Goal: Task Accomplishment & Management: Use online tool/utility

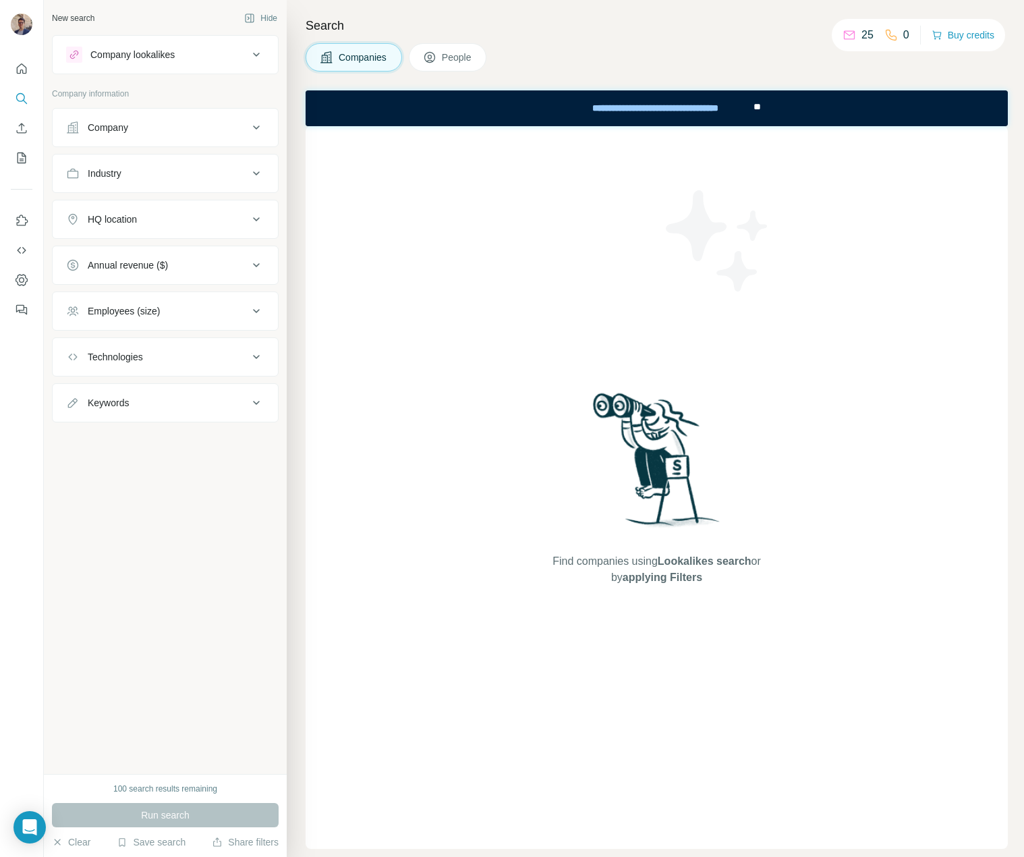
click at [32, 74] on div at bounding box center [21, 185] width 43 height 273
click at [25, 67] on icon "Quick start" at bounding box center [21, 68] width 13 height 13
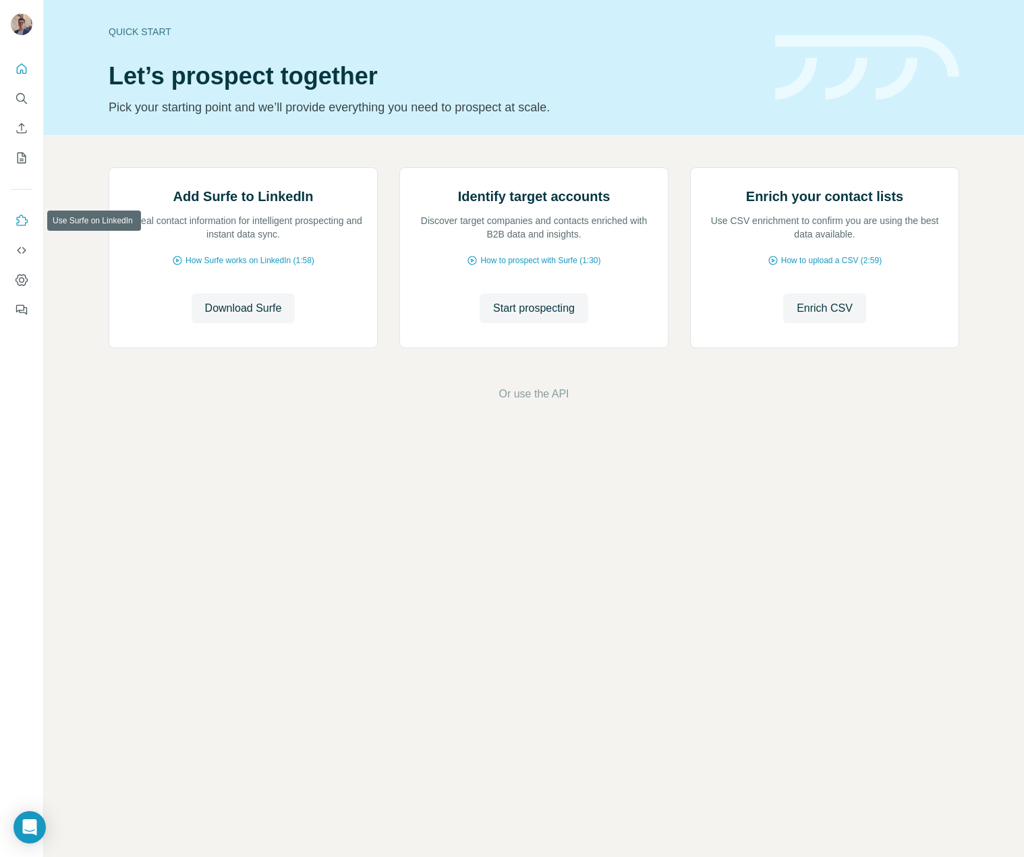
click at [12, 215] on button "Use Surfe on LinkedIn" at bounding box center [22, 221] width 22 height 24
